Goal: Information Seeking & Learning: Learn about a topic

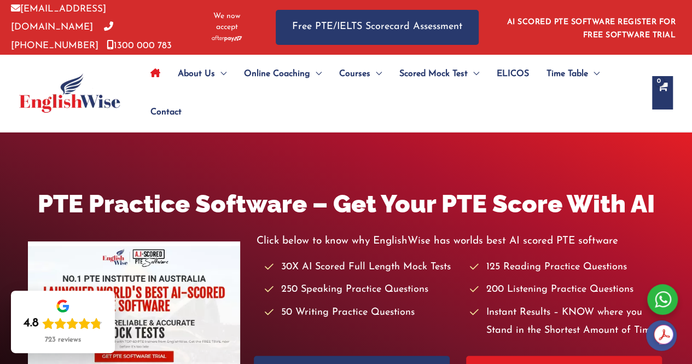
click at [455, 112] on ul "About Us Menu Toggle Our Story Testimonials Online Coaching Menu Toggle Online …" at bounding box center [391, 93] width 499 height 77
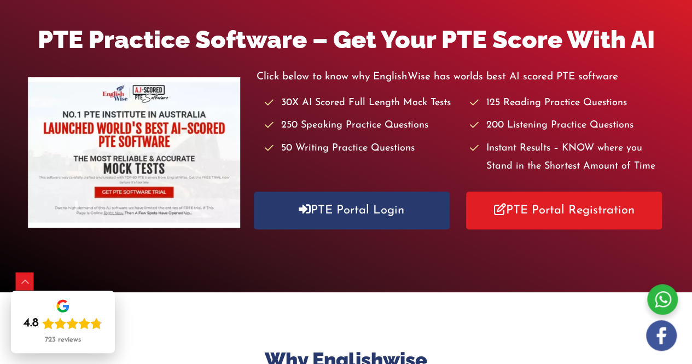
scroll to position [153, 0]
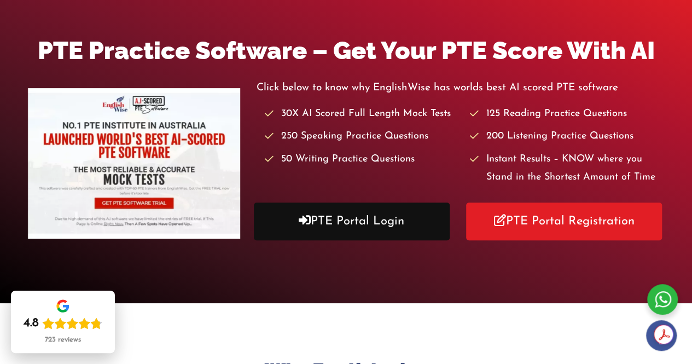
click at [387, 217] on link "PTE Portal Login" at bounding box center [352, 221] width 196 height 38
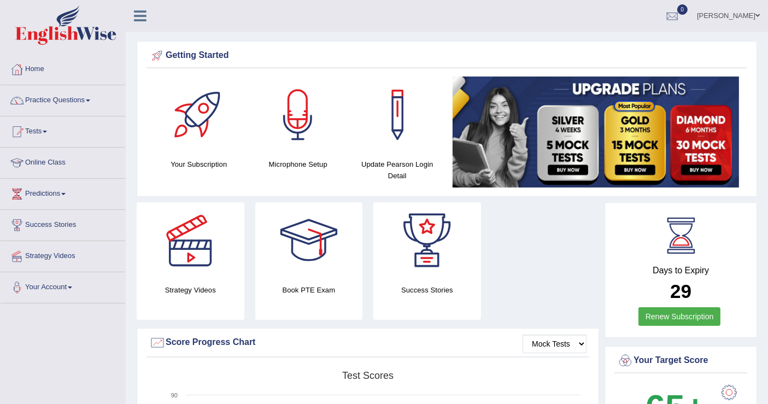
scroll to position [24, 0]
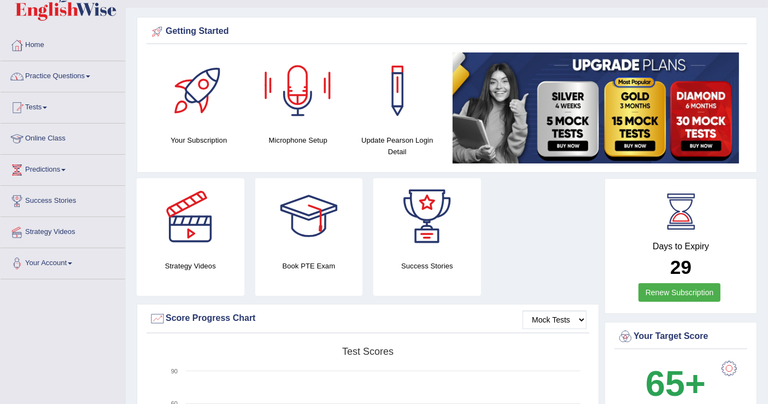
click at [568, 246] on div "Strategy Videos Book PTE Exam Success Stories" at bounding box center [368, 241] width 474 height 126
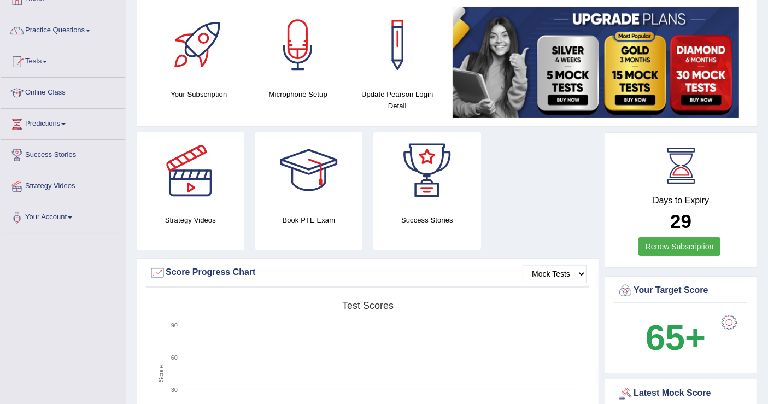
scroll to position [0, 0]
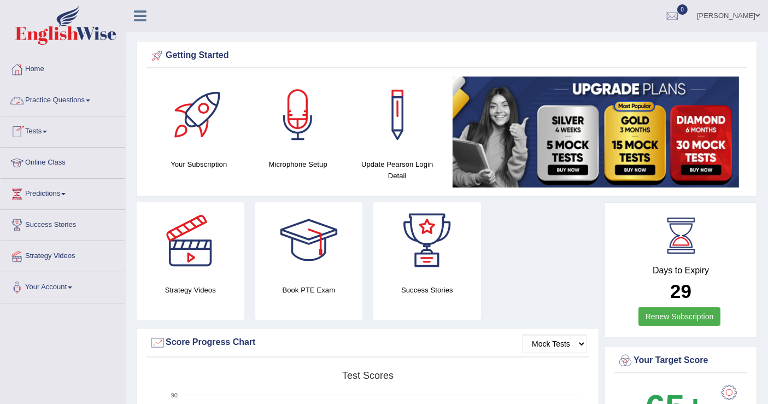
click at [81, 108] on link "Practice Questions" at bounding box center [63, 98] width 125 height 27
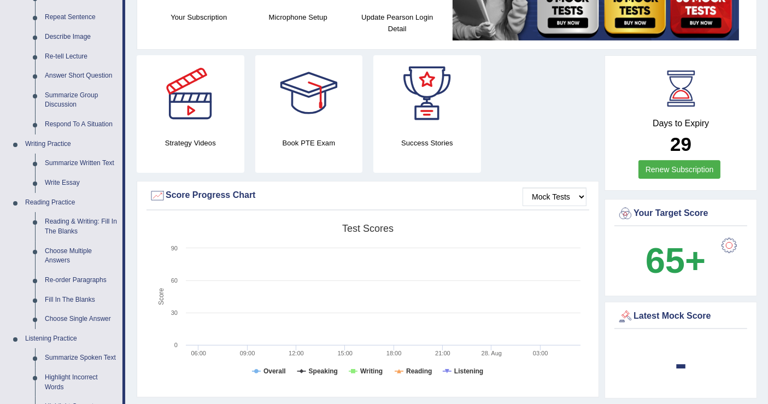
scroll to position [340, 0]
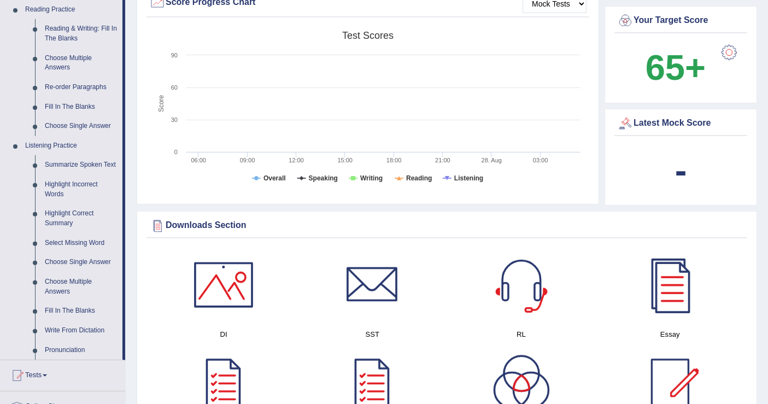
click at [139, 82] on div "Mock Tests Score Progress Chart Created with Highcharts 7.1.2 Score Test scores…" at bounding box center [368, 96] width 463 height 217
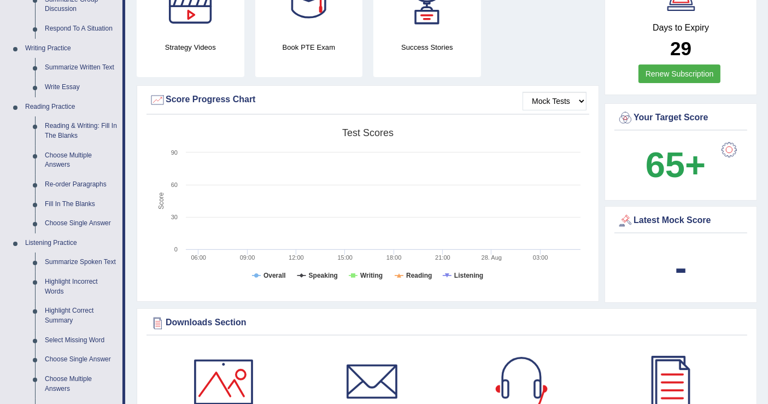
scroll to position [219, 0]
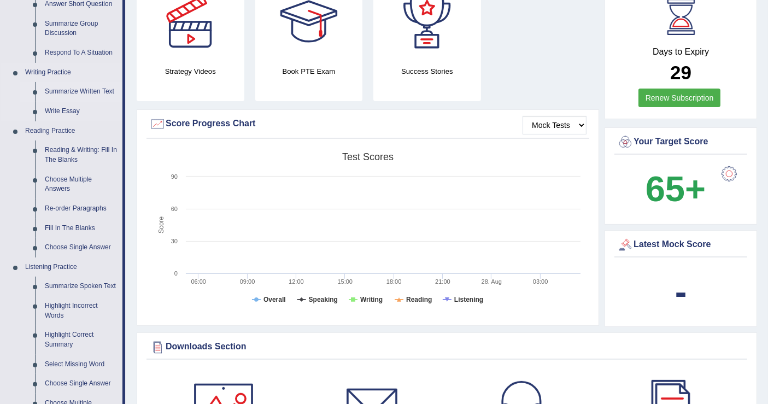
click at [45, 93] on link "Summarize Written Text" at bounding box center [81, 92] width 83 height 20
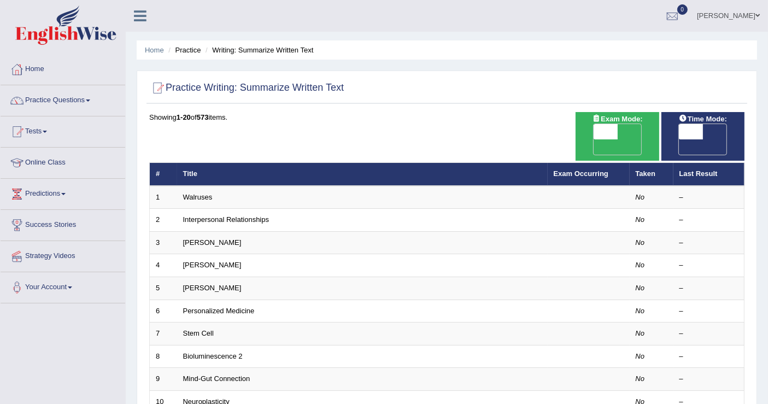
click at [594, 139] on span "OFF" at bounding box center [582, 146] width 24 height 15
checkbox input "true"
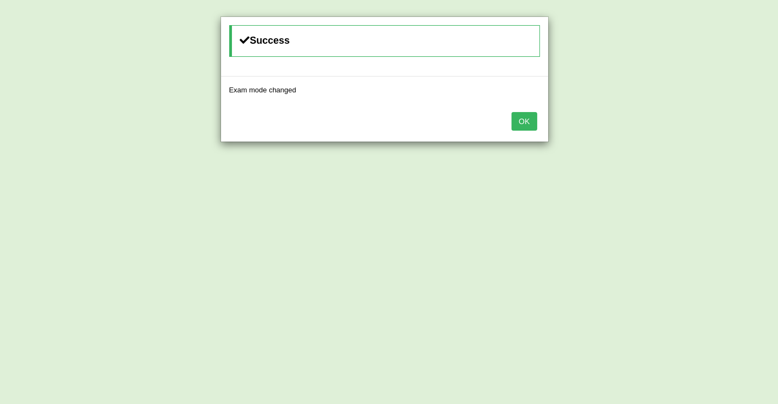
click at [527, 122] on button "OK" at bounding box center [523, 121] width 25 height 19
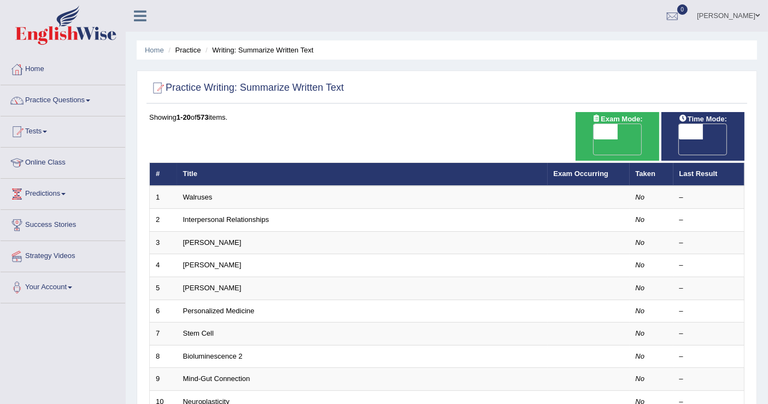
click at [594, 139] on span "OFF" at bounding box center [582, 146] width 24 height 15
checkbox input "true"
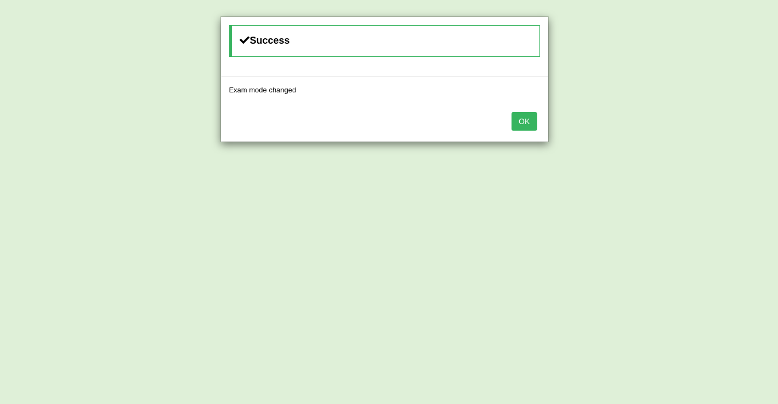
click at [512, 118] on button "OK" at bounding box center [523, 121] width 25 height 19
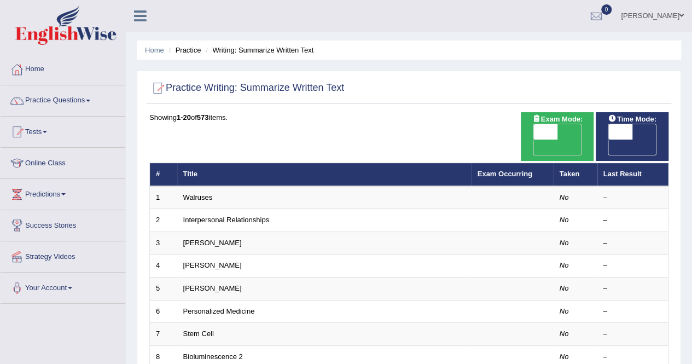
click at [533, 139] on span "OFF" at bounding box center [521, 146] width 24 height 15
checkbox input "true"
